Goal: Navigation & Orientation: Find specific page/section

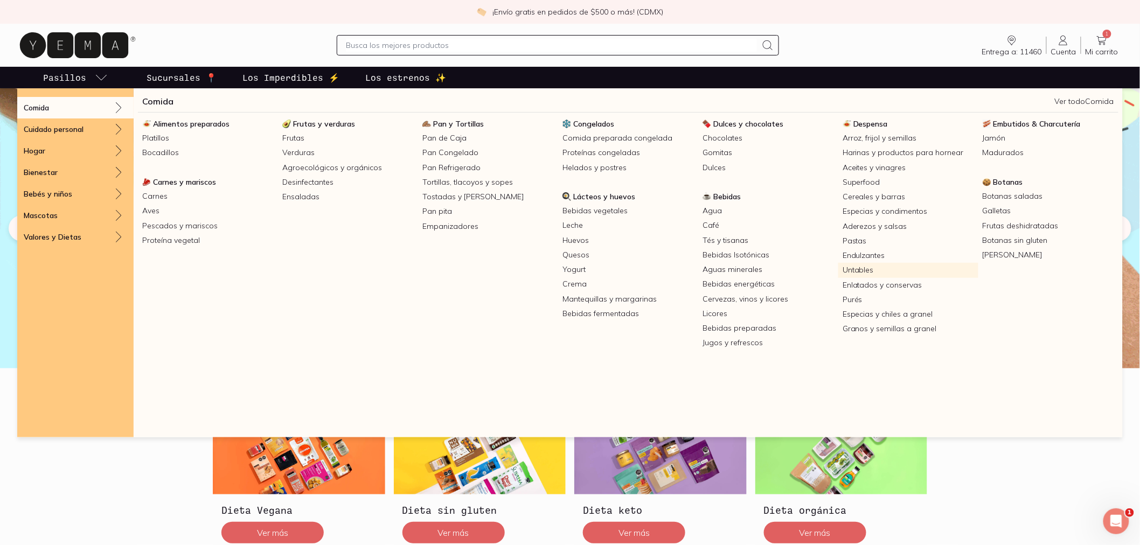
click at [887, 272] on link "Untables" at bounding box center [908, 270] width 140 height 15
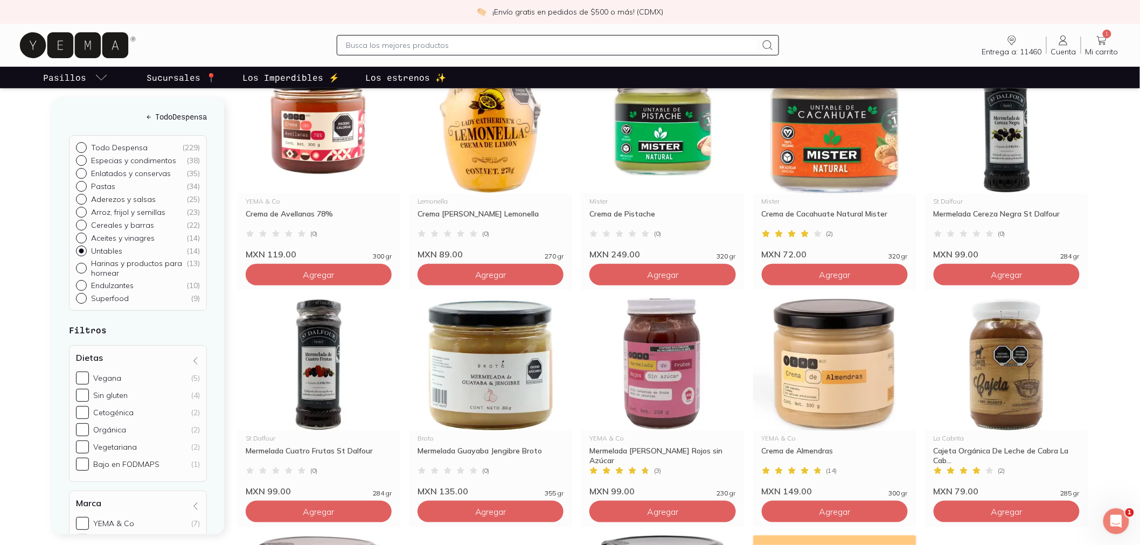
scroll to position [60, 0]
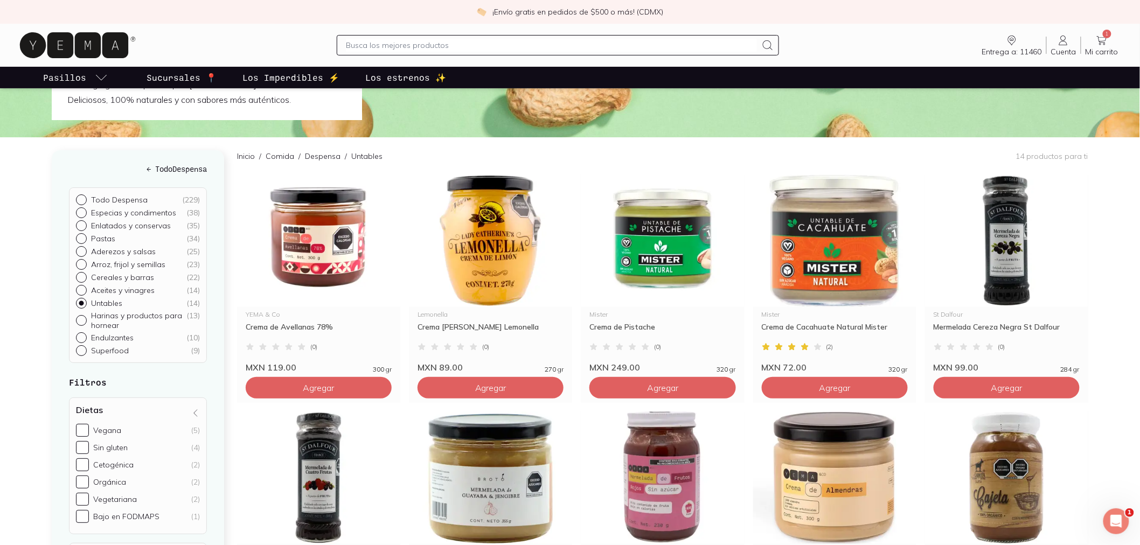
click at [108, 238] on p "Pastas" at bounding box center [103, 239] width 24 height 10
click at [85, 238] on input "Pastas ( 34 )" at bounding box center [80, 237] width 9 height 9
radio input "true"
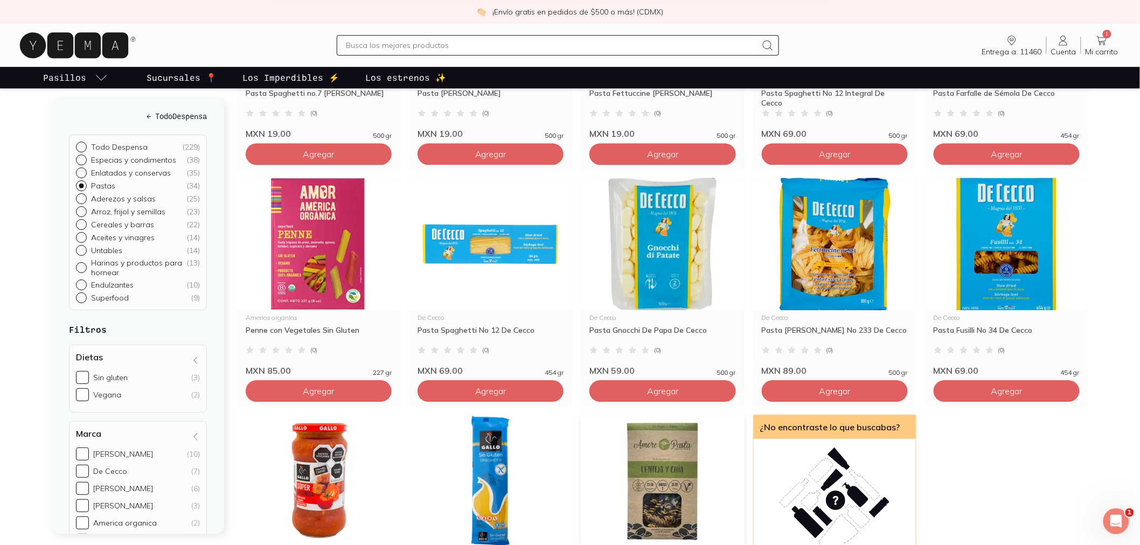
scroll to position [1317, 0]
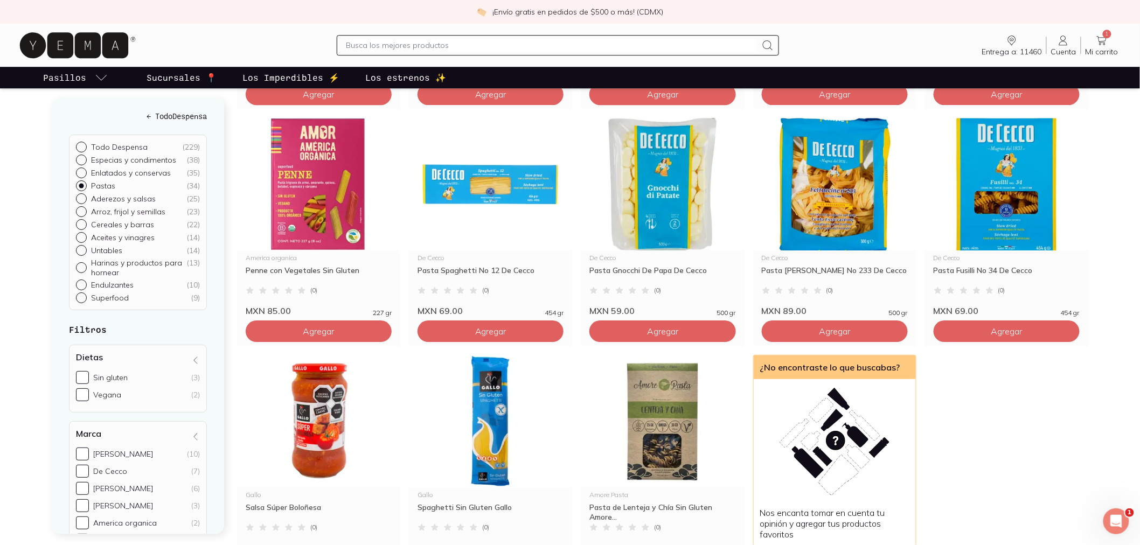
click at [133, 203] on p "Aderezos y salsas" at bounding box center [123, 199] width 65 height 10
click at [85, 203] on input "Aderezos y salsas ( 25 )" at bounding box center [80, 198] width 9 height 9
radio input "true"
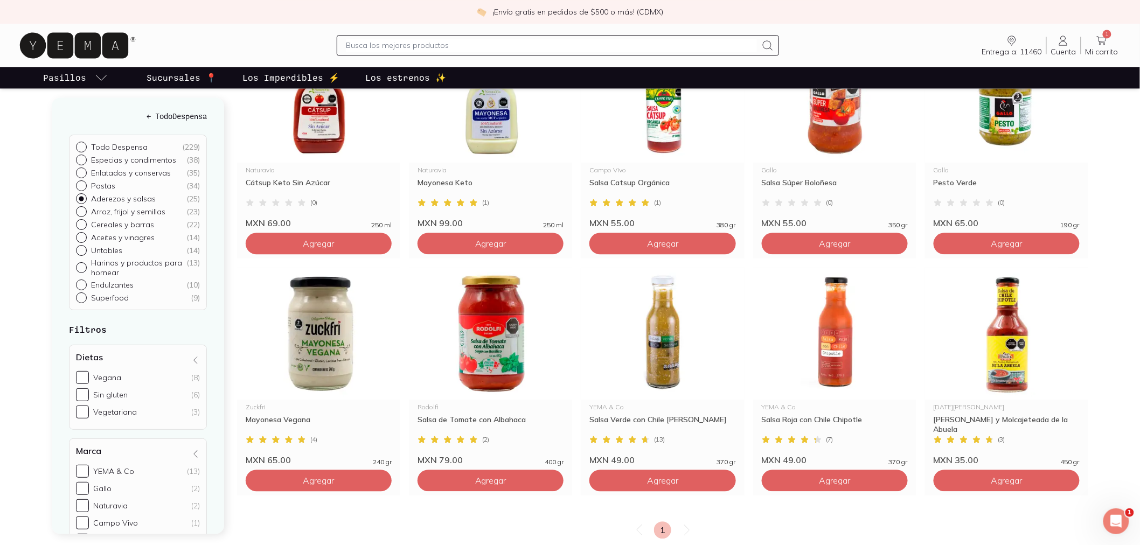
scroll to position [957, 0]
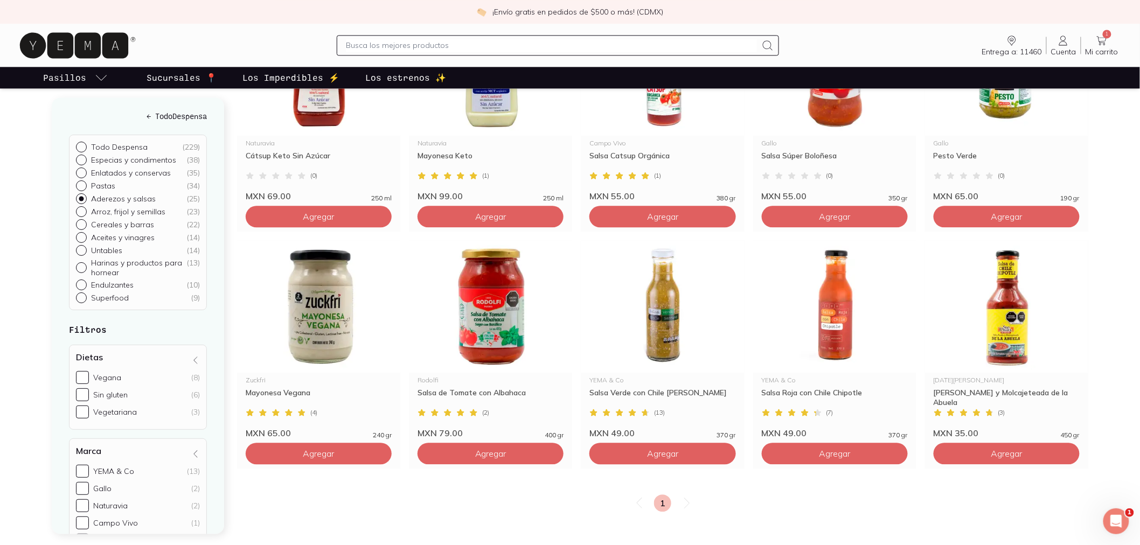
click at [88, 210] on div at bounding box center [83, 212] width 15 height 11
click at [85, 210] on input "Arroz, frijol y semillas ( 23 )" at bounding box center [80, 211] width 9 height 9
radio input "true"
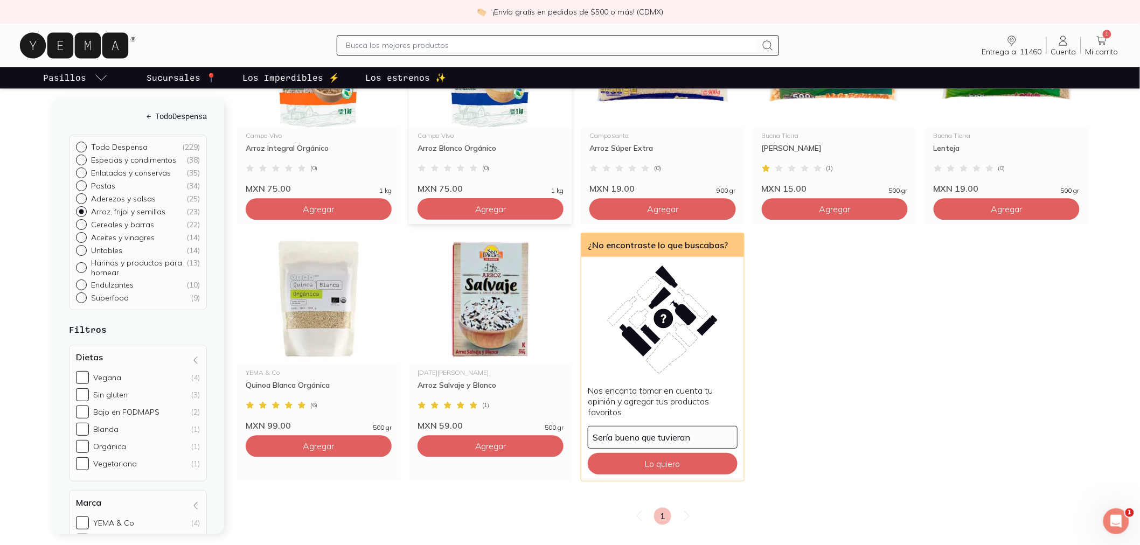
scroll to position [957, 0]
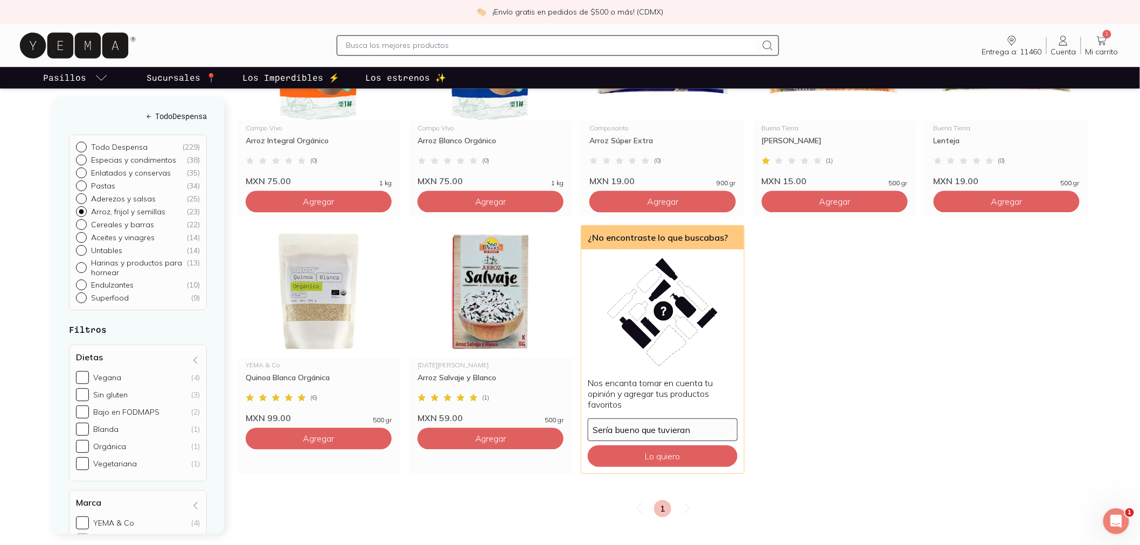
click at [123, 223] on p "Cereales y barras" at bounding box center [122, 225] width 63 height 10
click at [85, 223] on input "Cereales y [PERSON_NAME] ( 22 )" at bounding box center [80, 224] width 9 height 9
radio input "true"
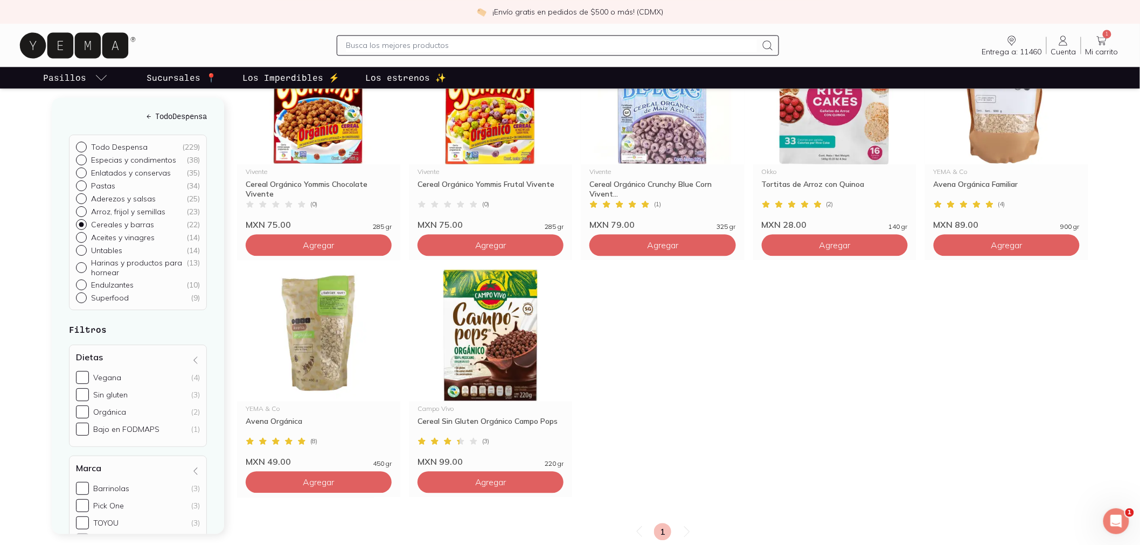
scroll to position [1017, 0]
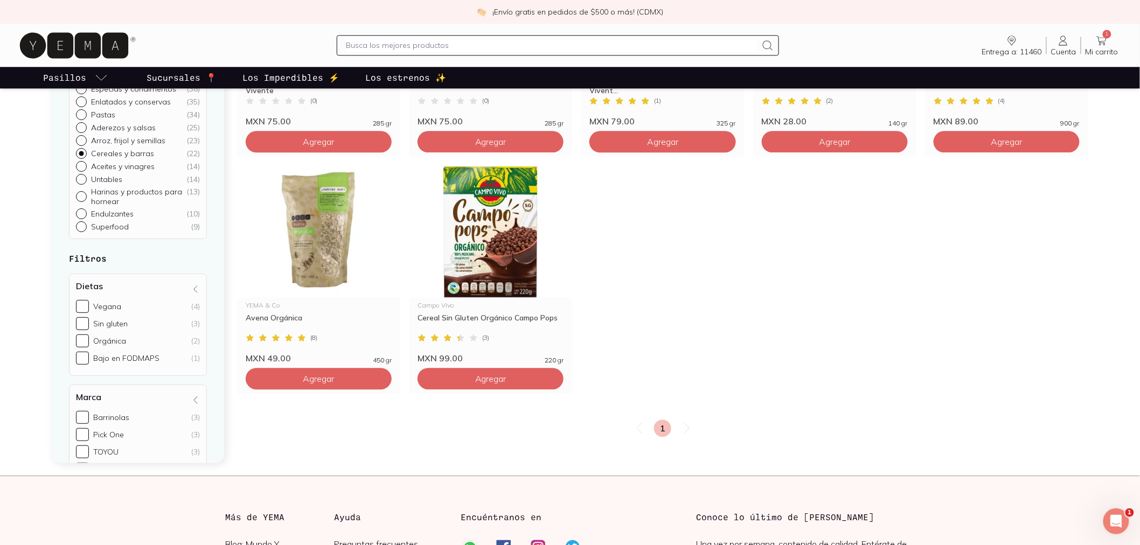
click at [98, 164] on p "Aceites y vinagres" at bounding box center [123, 167] width 64 height 10
click at [85, 164] on input "Aceites y vinagres ( 14 )" at bounding box center [80, 165] width 9 height 9
radio input "true"
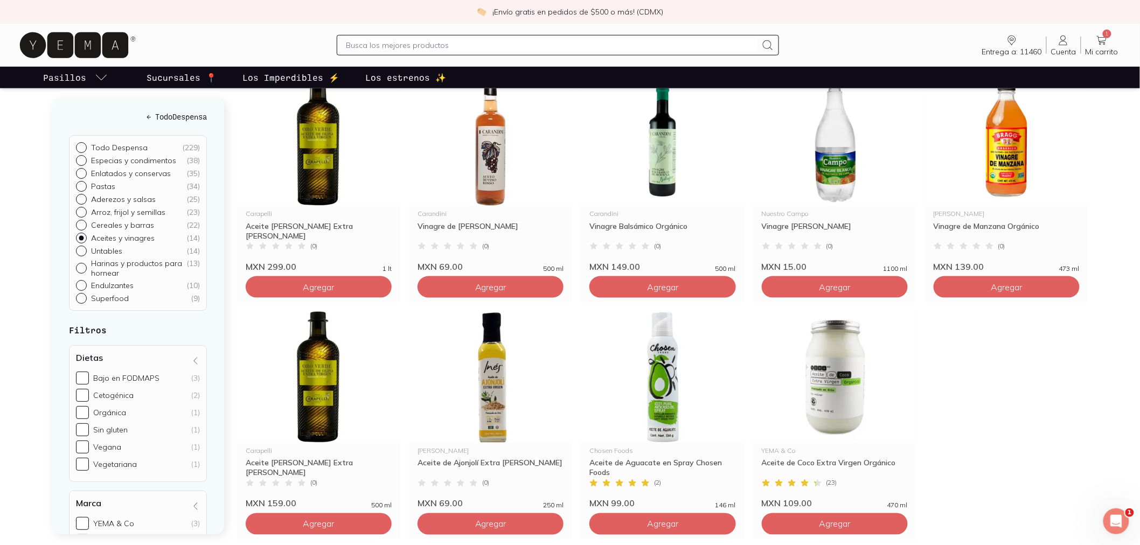
scroll to position [419, 0]
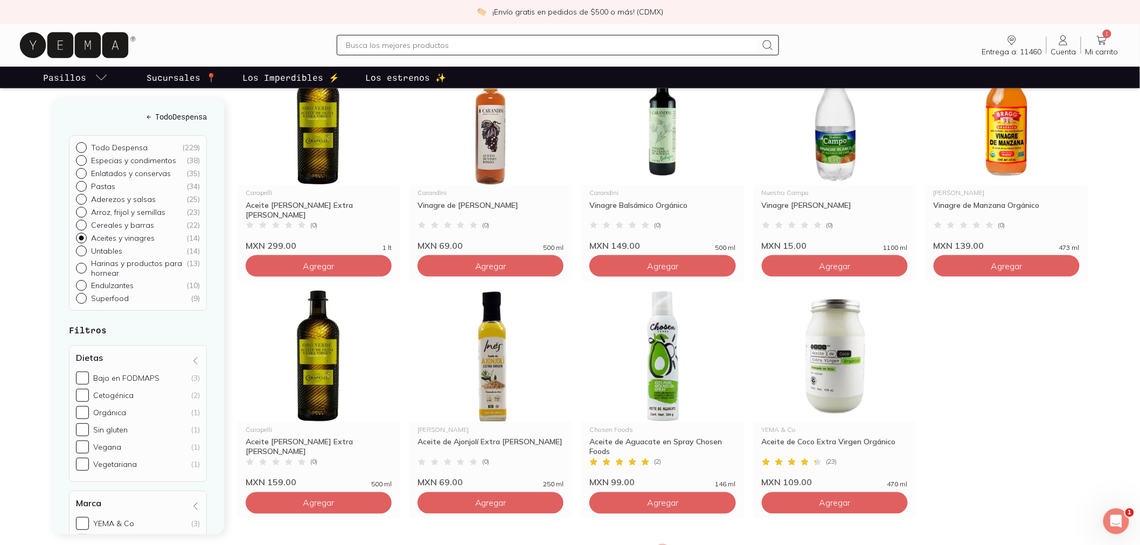
click at [103, 268] on p "Harinas y productos para hornear" at bounding box center [138, 268] width 95 height 19
click at [85, 268] on input "Harinas y productos para hornear ( 13 )" at bounding box center [80, 267] width 9 height 9
radio input "true"
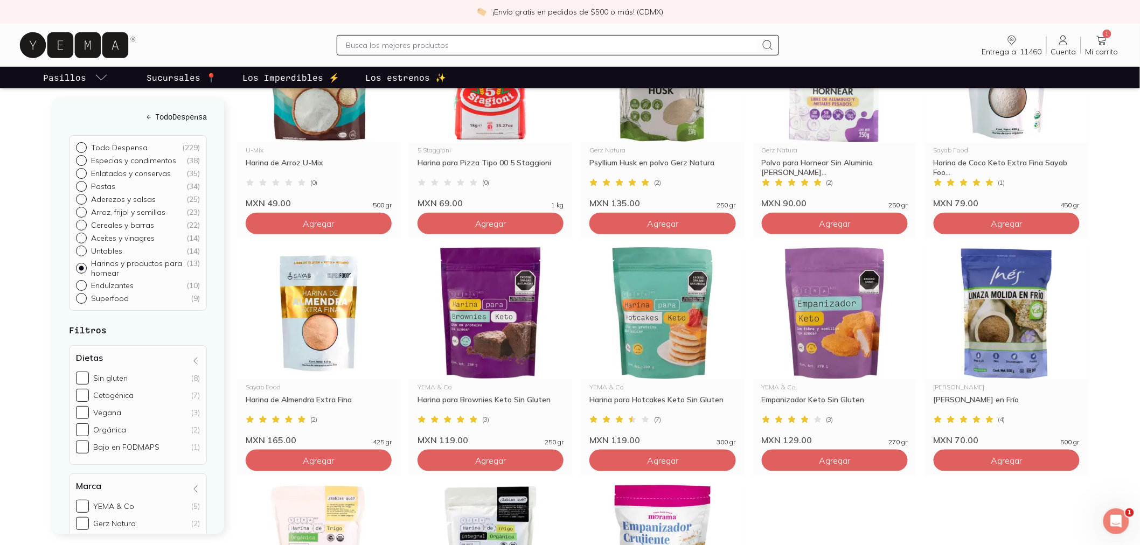
scroll to position [299, 0]
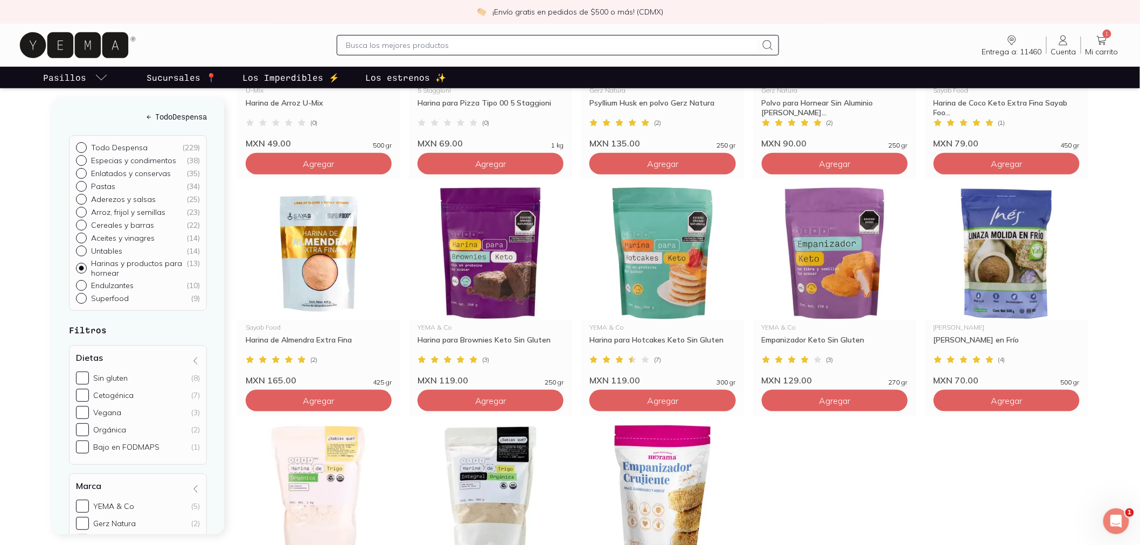
click at [104, 288] on p "Endulzantes" at bounding box center [112, 286] width 43 height 10
click at [85, 288] on input "Endulzantes ( 10 )" at bounding box center [80, 284] width 9 height 9
radio input "true"
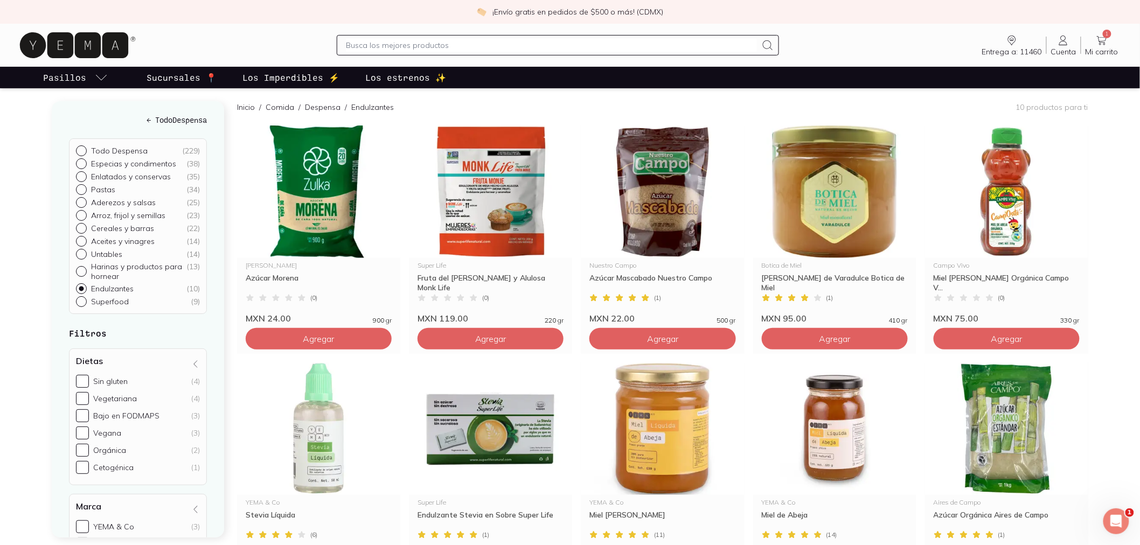
scroll to position [239, 0]
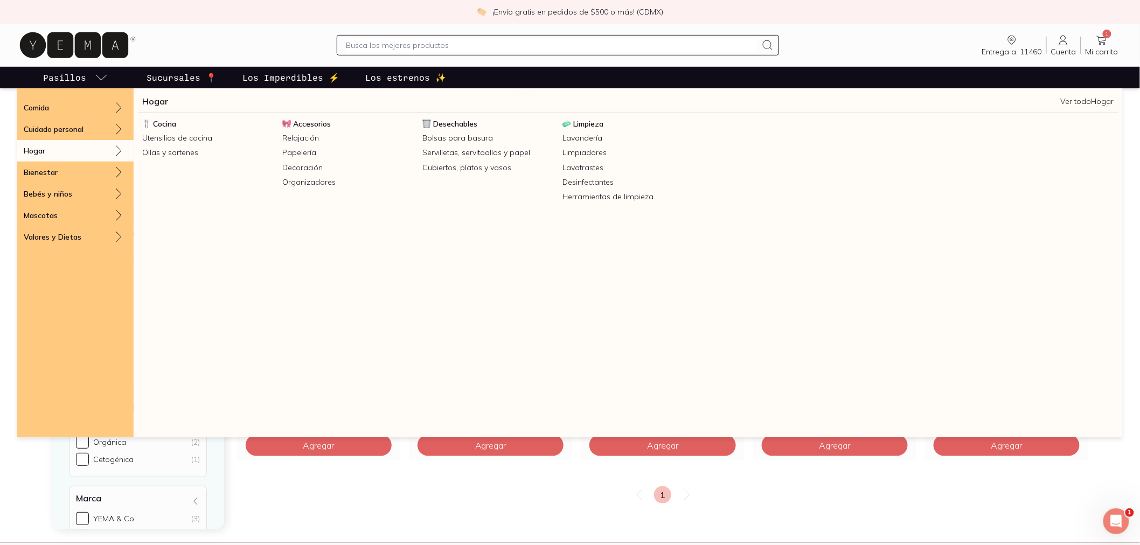
click at [108, 152] on div "Hogar" at bounding box center [75, 151] width 116 height 22
click at [347, 143] on link "Relajación" at bounding box center [348, 138] width 140 height 15
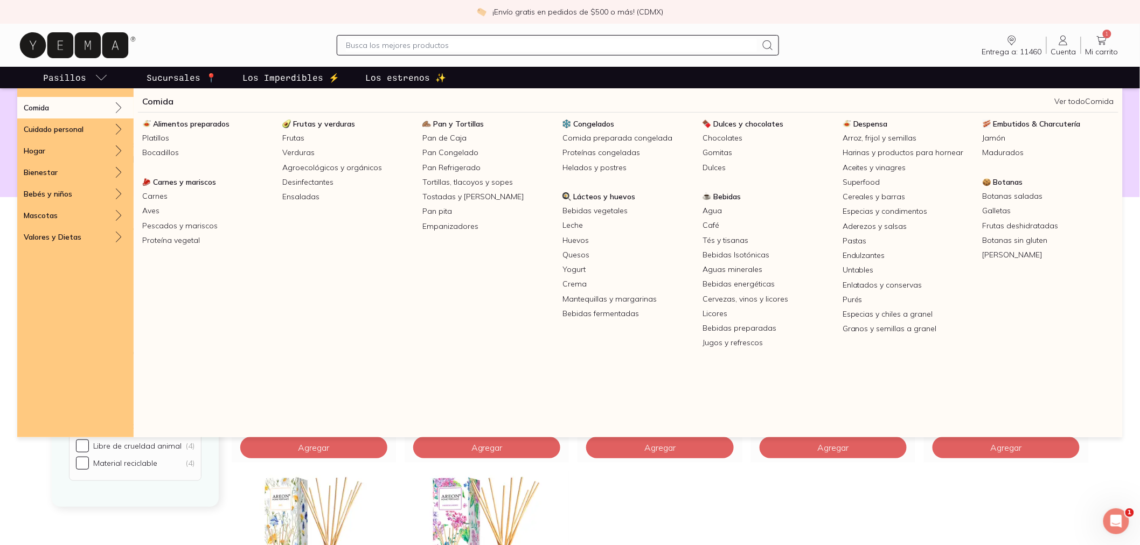
click at [65, 68] on link "Pasillos" at bounding box center [75, 78] width 69 height 22
